Goal: Navigation & Orientation: Understand site structure

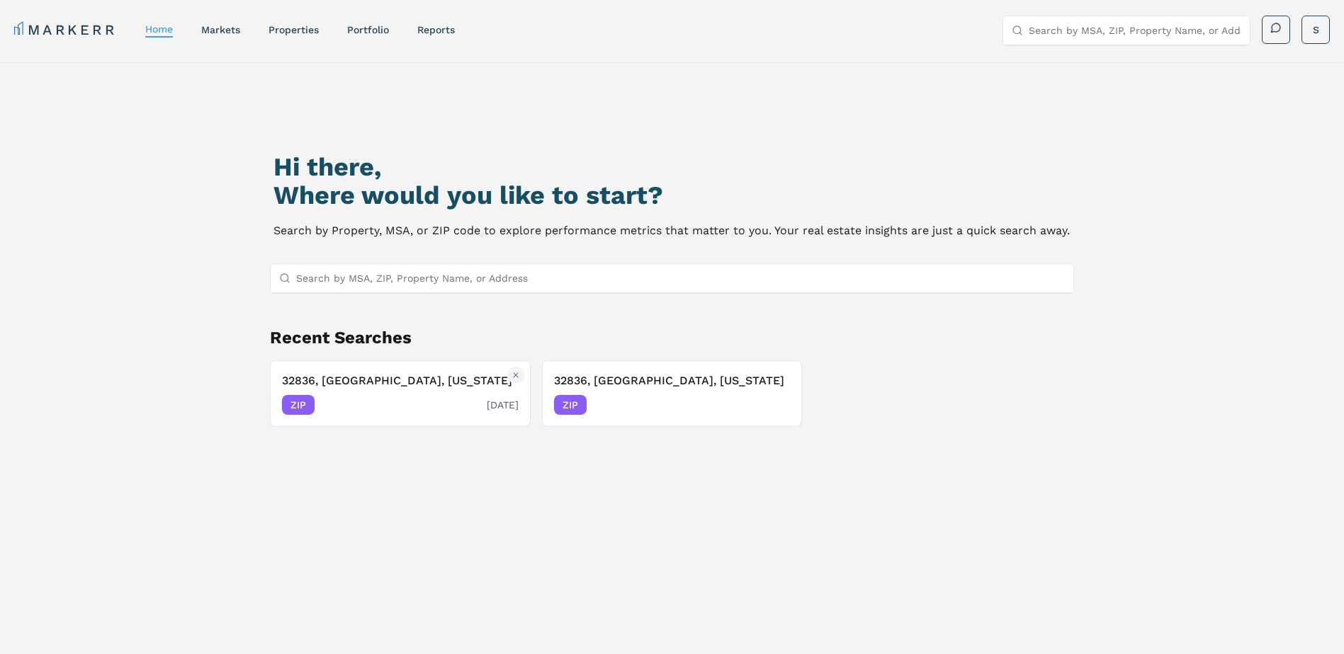
click at [439, 402] on div "ZIP [DATE]" at bounding box center [400, 405] width 237 height 20
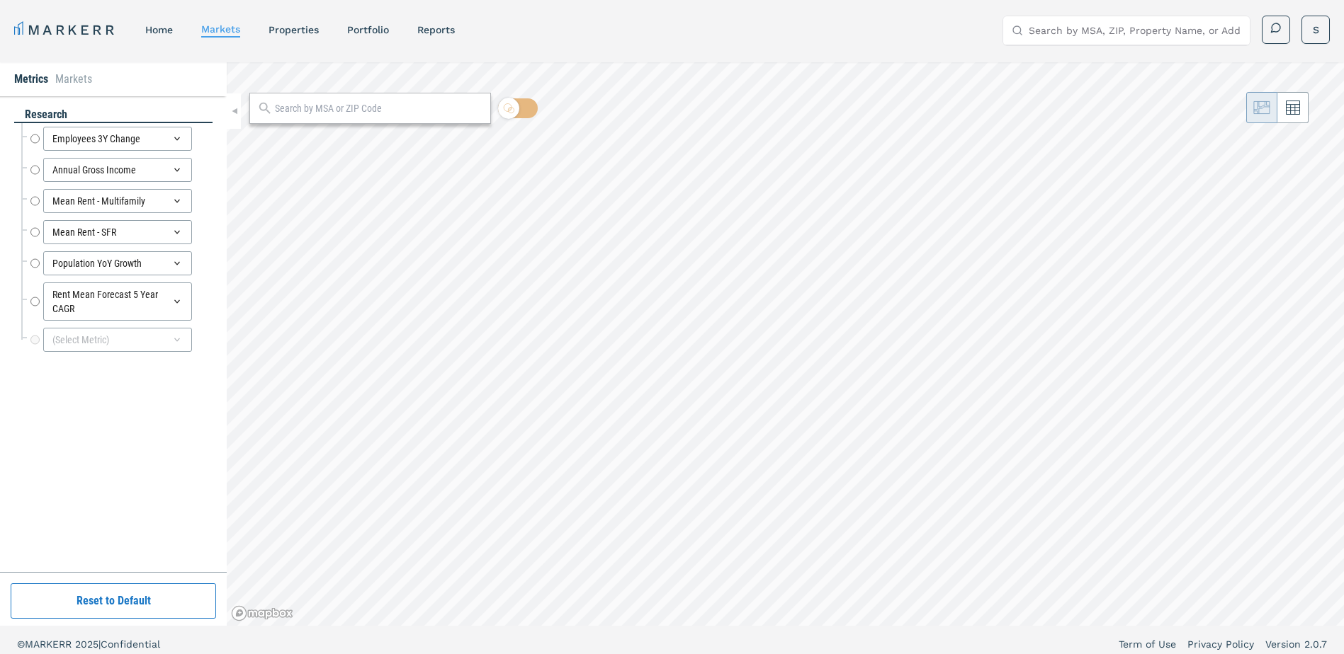
radio input "true"
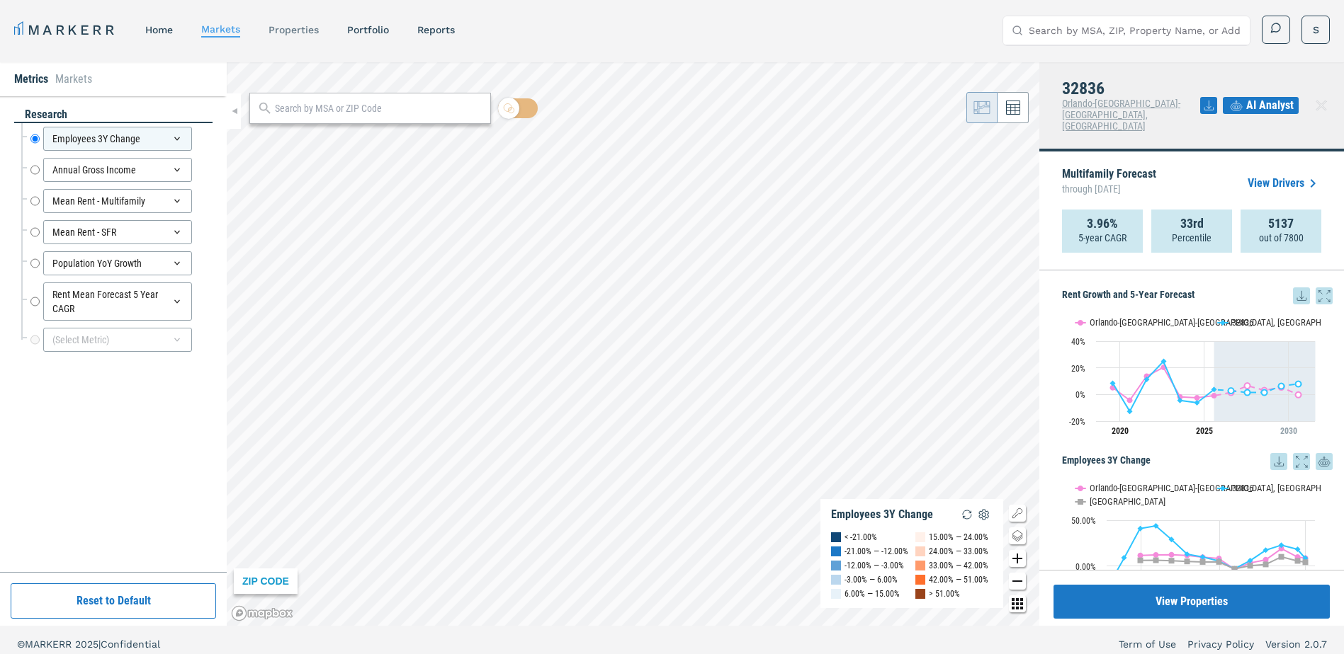
click at [305, 29] on link "properties" at bounding box center [293, 29] width 50 height 11
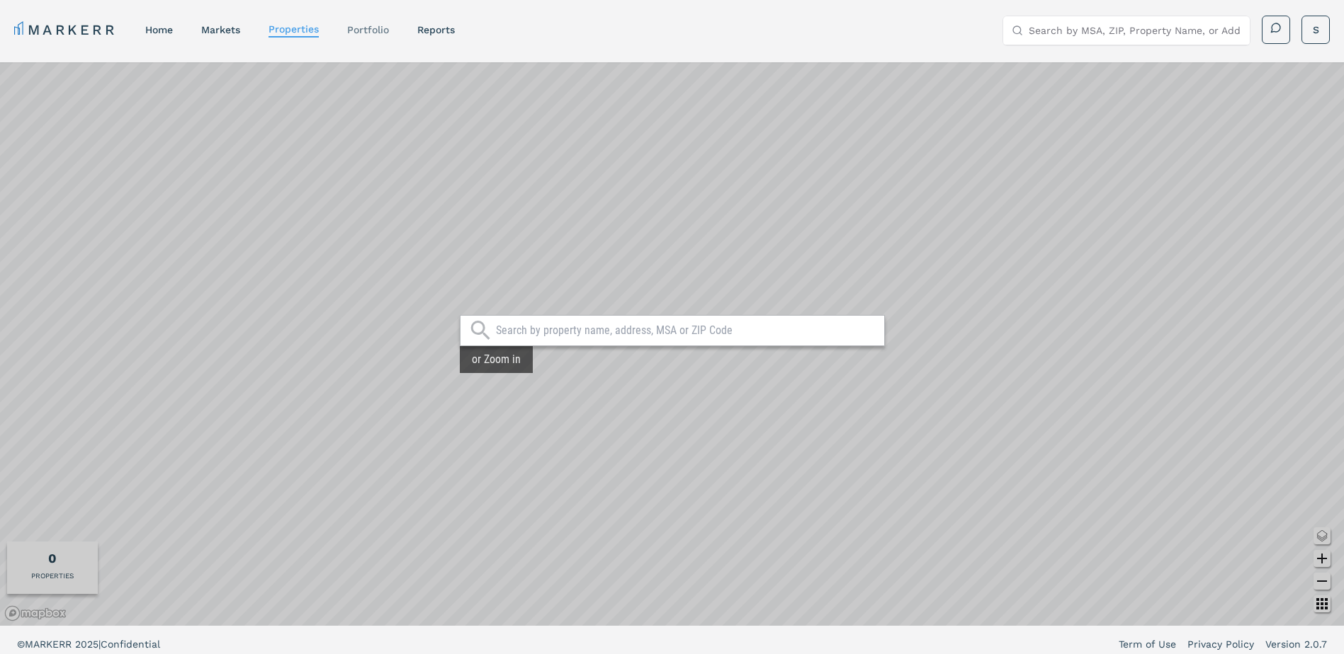
click at [381, 31] on link "Portfolio" at bounding box center [368, 29] width 42 height 11
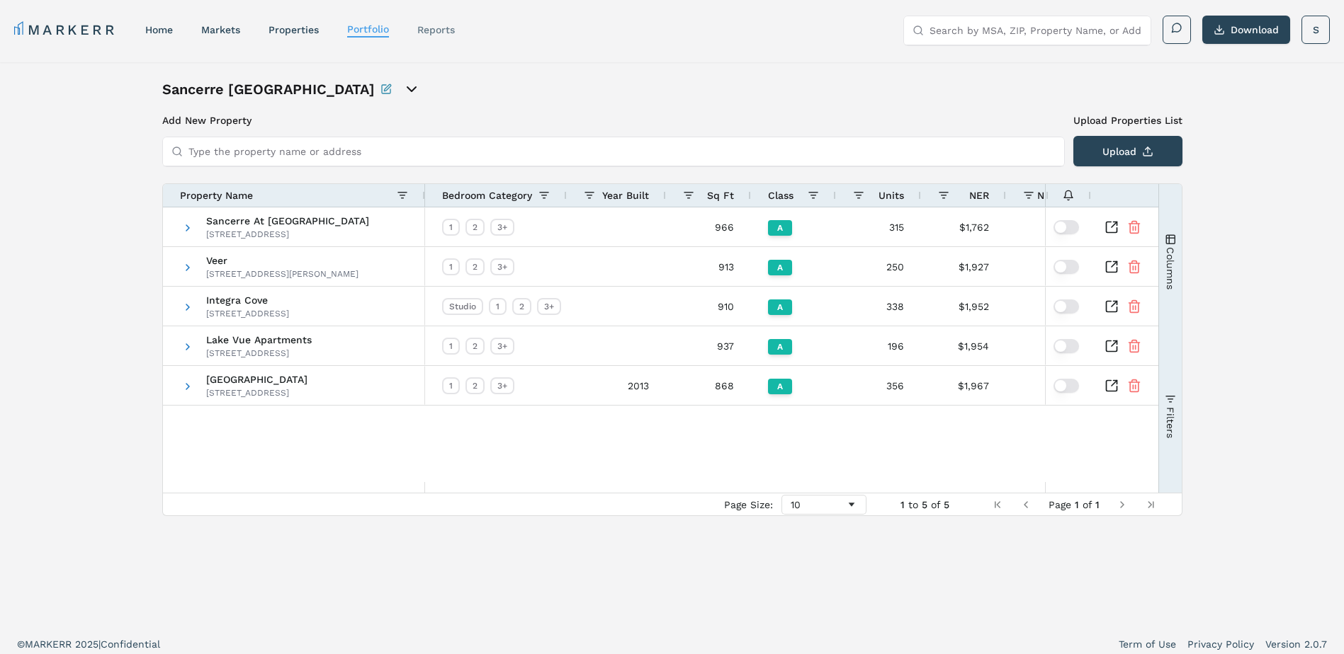
click at [443, 30] on link "reports" at bounding box center [436, 29] width 38 height 11
select select "-release_date"
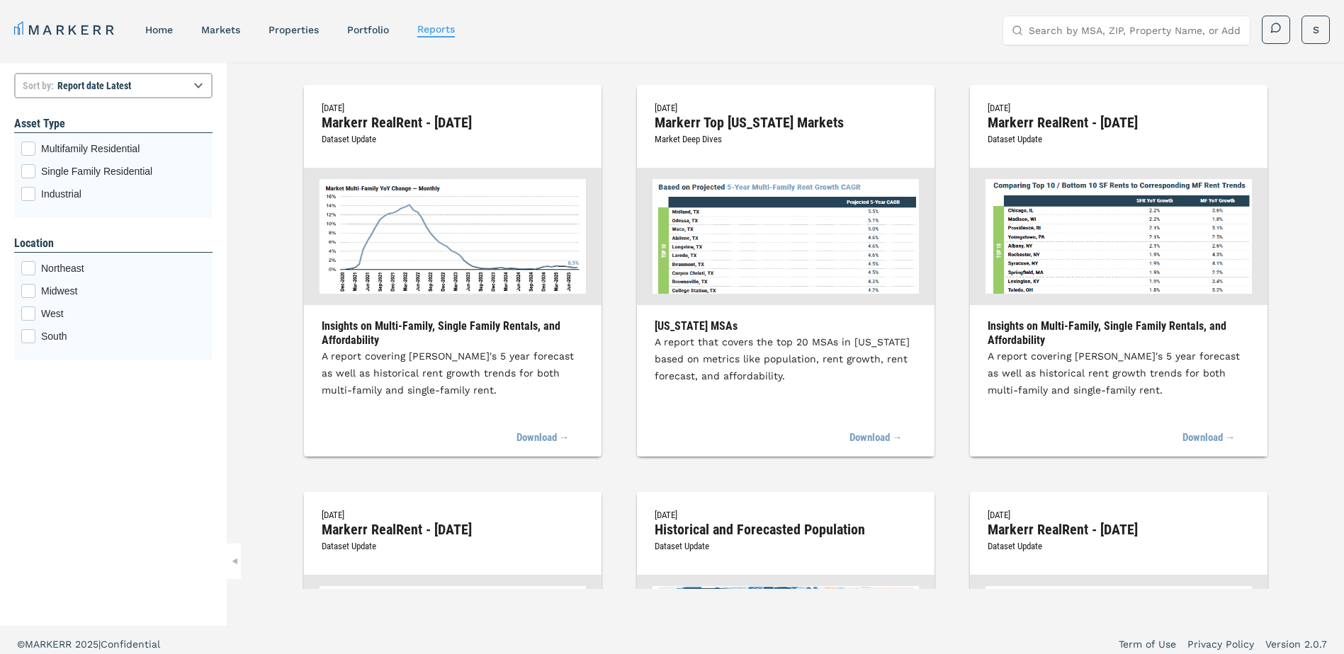
click at [268, 28] on nav "MARKERR home markets properties Portfolio reports" at bounding box center [234, 30] width 441 height 20
click at [155, 33] on link "home" at bounding box center [159, 29] width 28 height 11
